Goal: Information Seeking & Learning: Learn about a topic

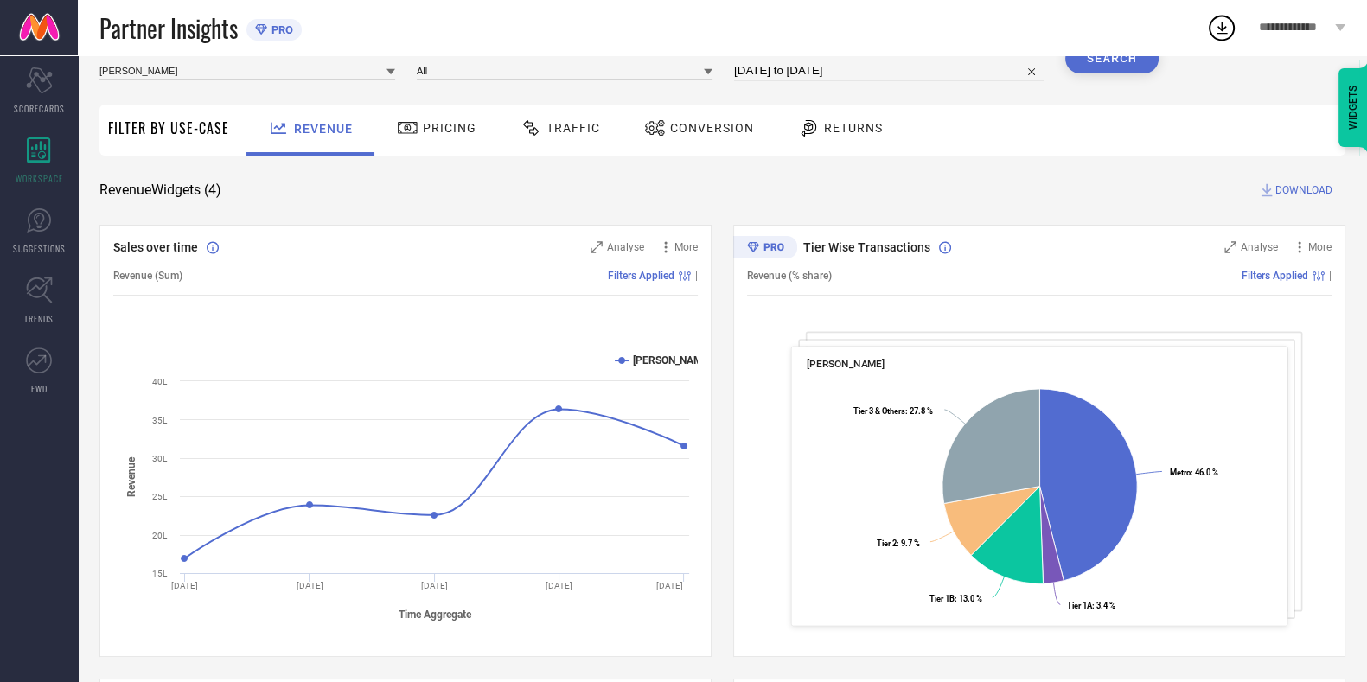
scroll to position [74, 0]
click at [575, 113] on div "Traffic" at bounding box center [560, 126] width 88 height 29
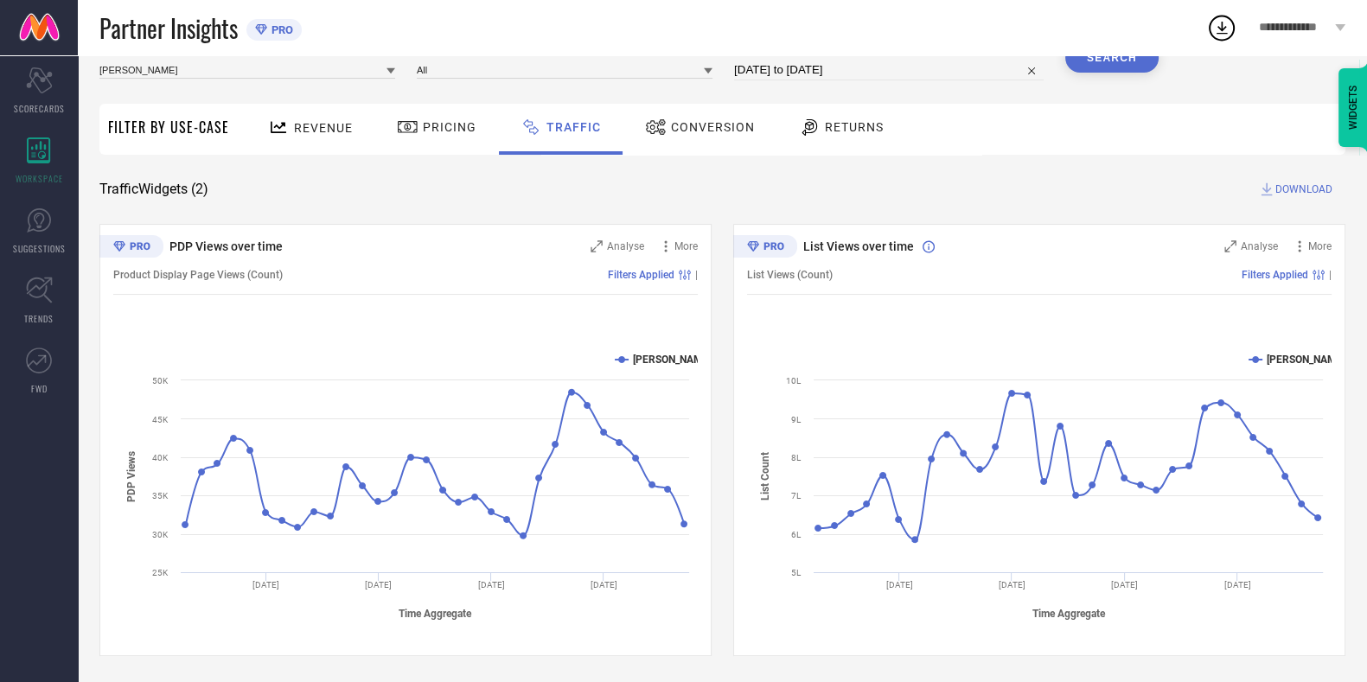
click at [355, 125] on div "Revenue" at bounding box center [310, 129] width 128 height 51
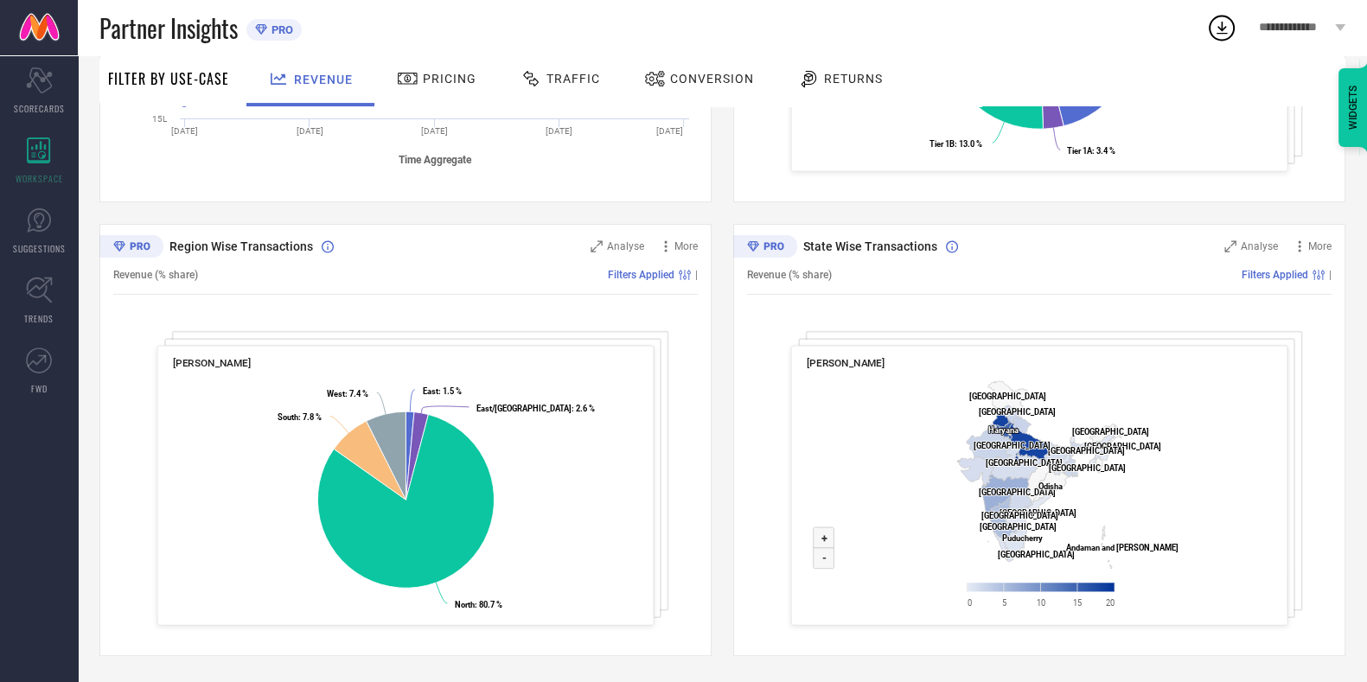
scroll to position [527, 0]
click at [827, 539] on icon at bounding box center [824, 538] width 21 height 21
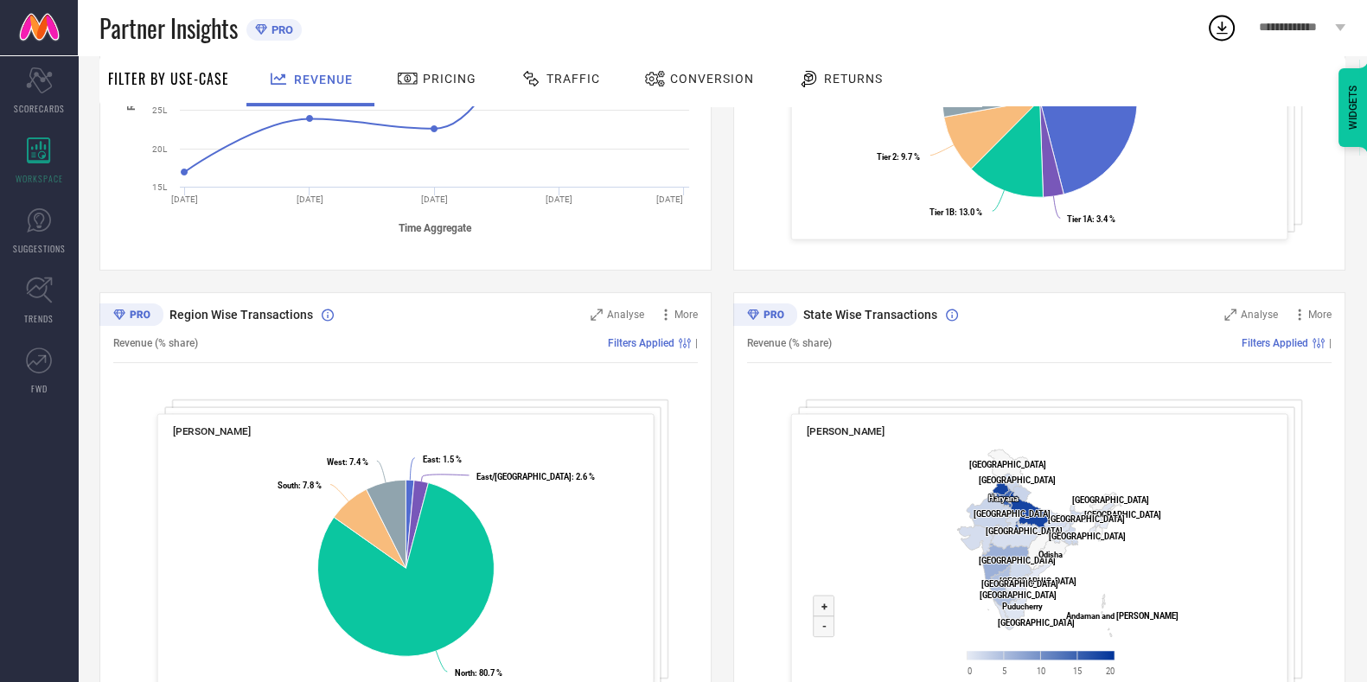
scroll to position [460, 0]
